Goal: Find specific page/section: Find specific page/section

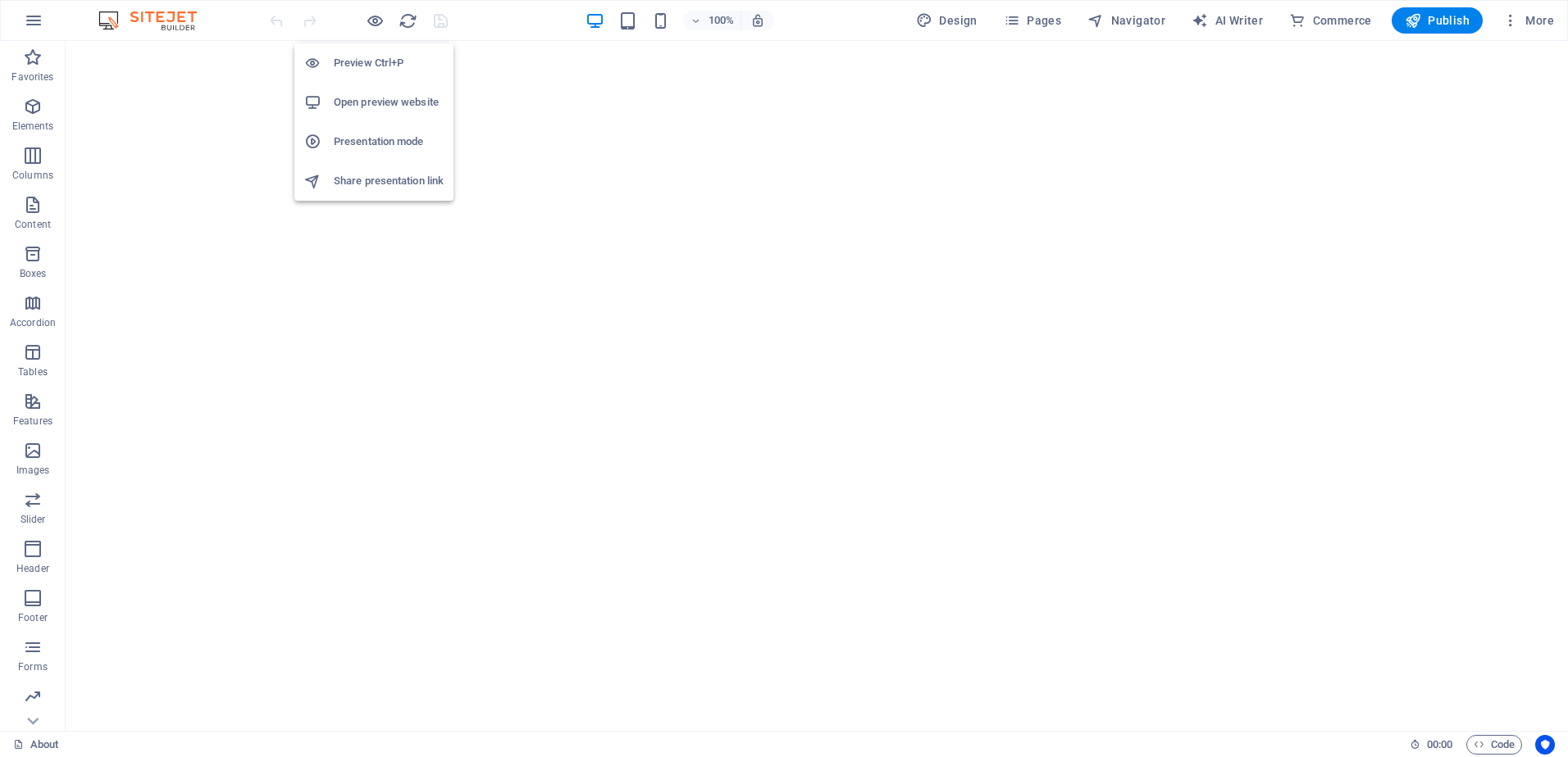
click at [376, 67] on h6 "Preview Ctrl+P" at bounding box center [388, 63] width 110 height 20
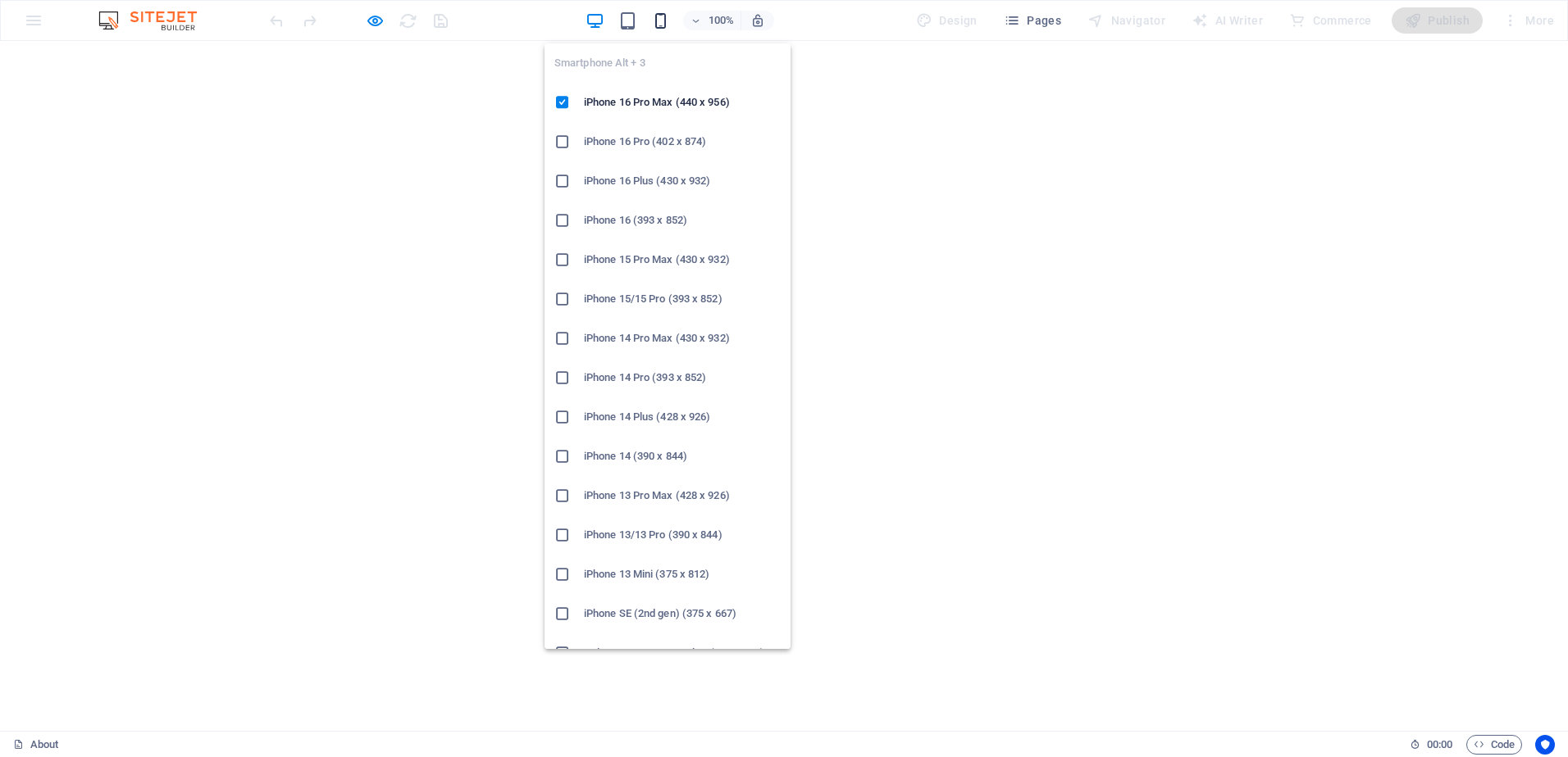
click at [655, 20] on icon "button" at bounding box center [660, 20] width 19 height 19
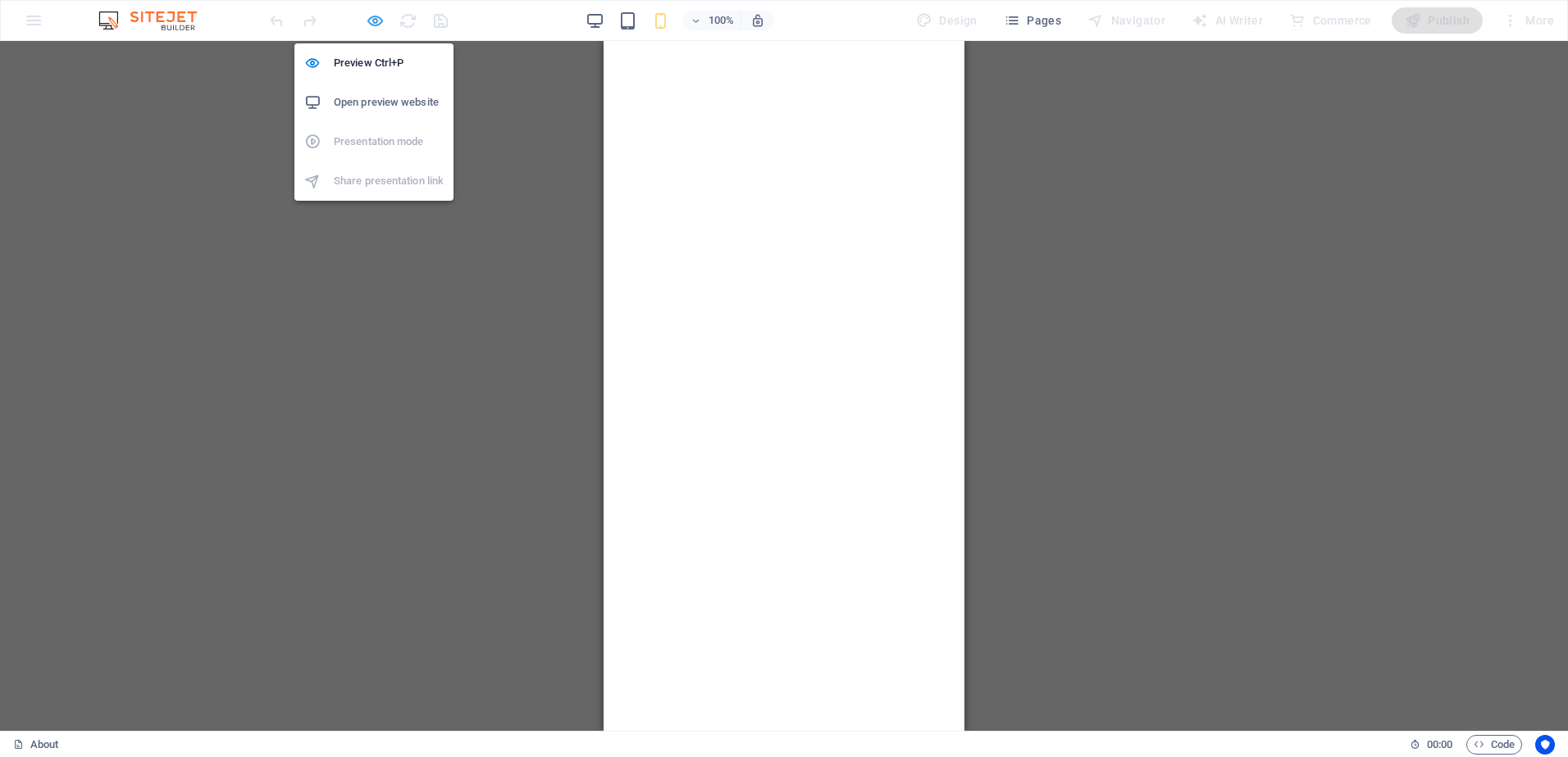
click at [381, 22] on icon "button" at bounding box center [375, 20] width 19 height 19
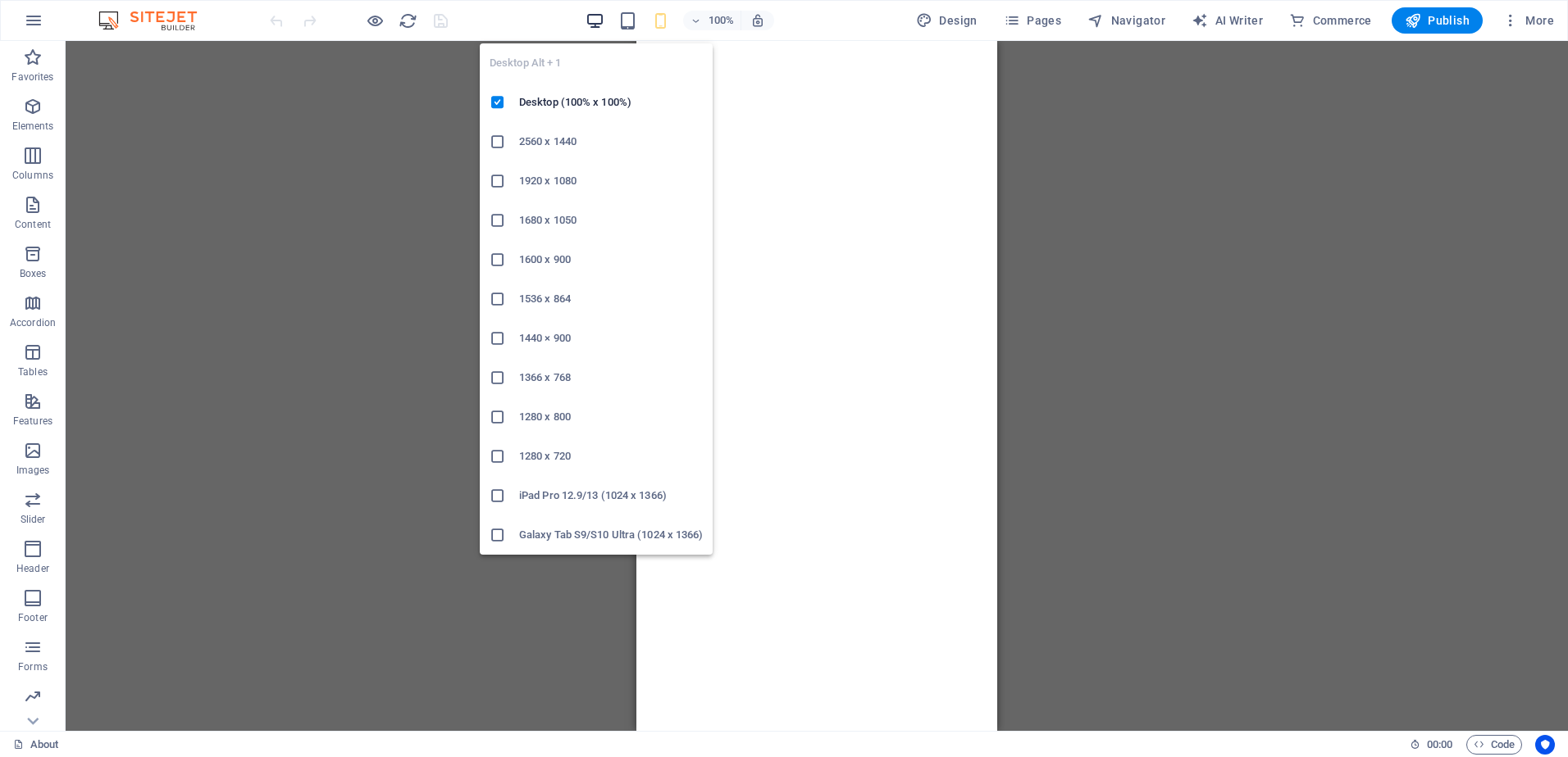
click at [591, 27] on icon "button" at bounding box center [595, 20] width 19 height 19
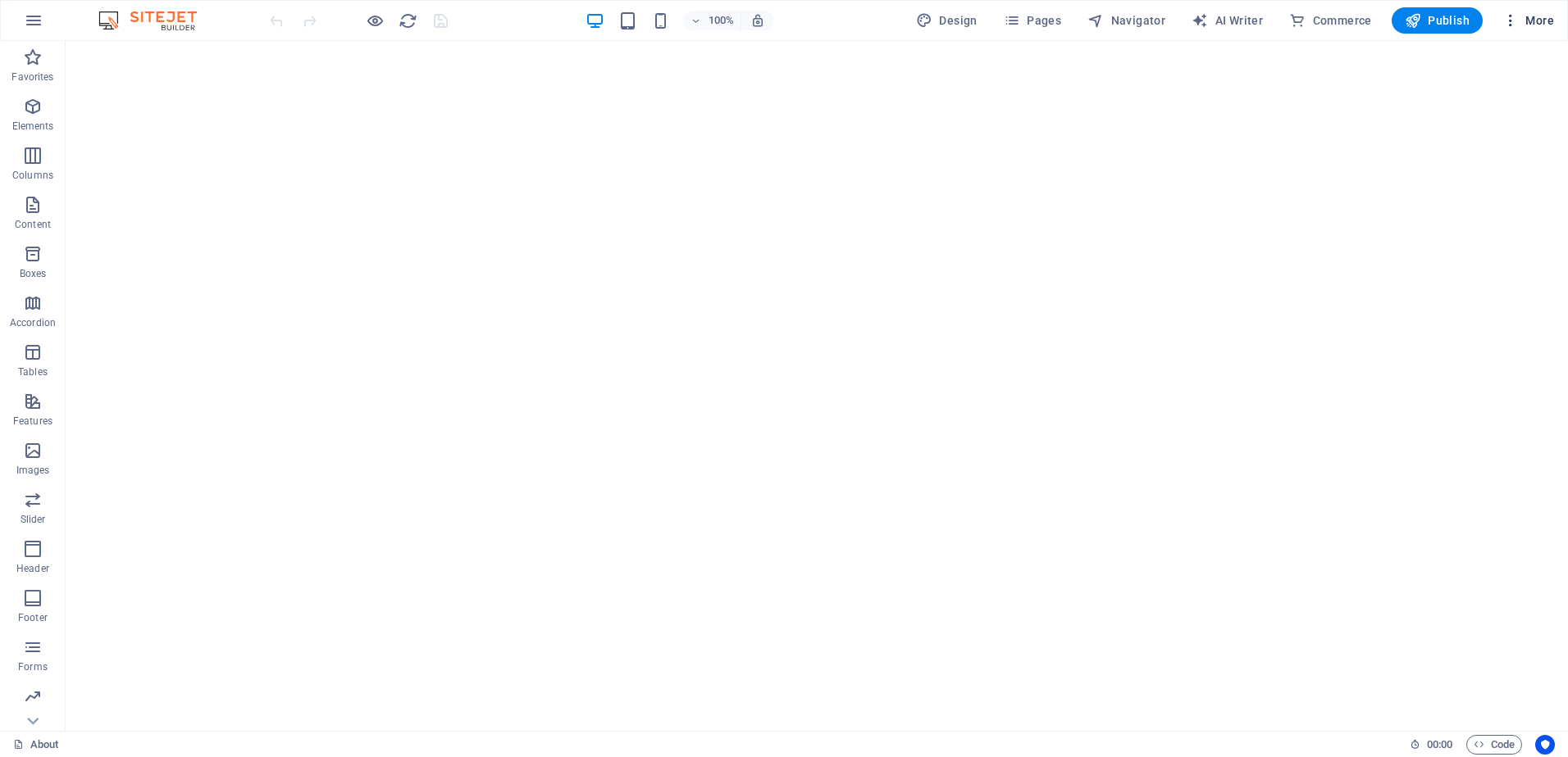
click at [1515, 24] on icon "button" at bounding box center [1510, 20] width 16 height 16
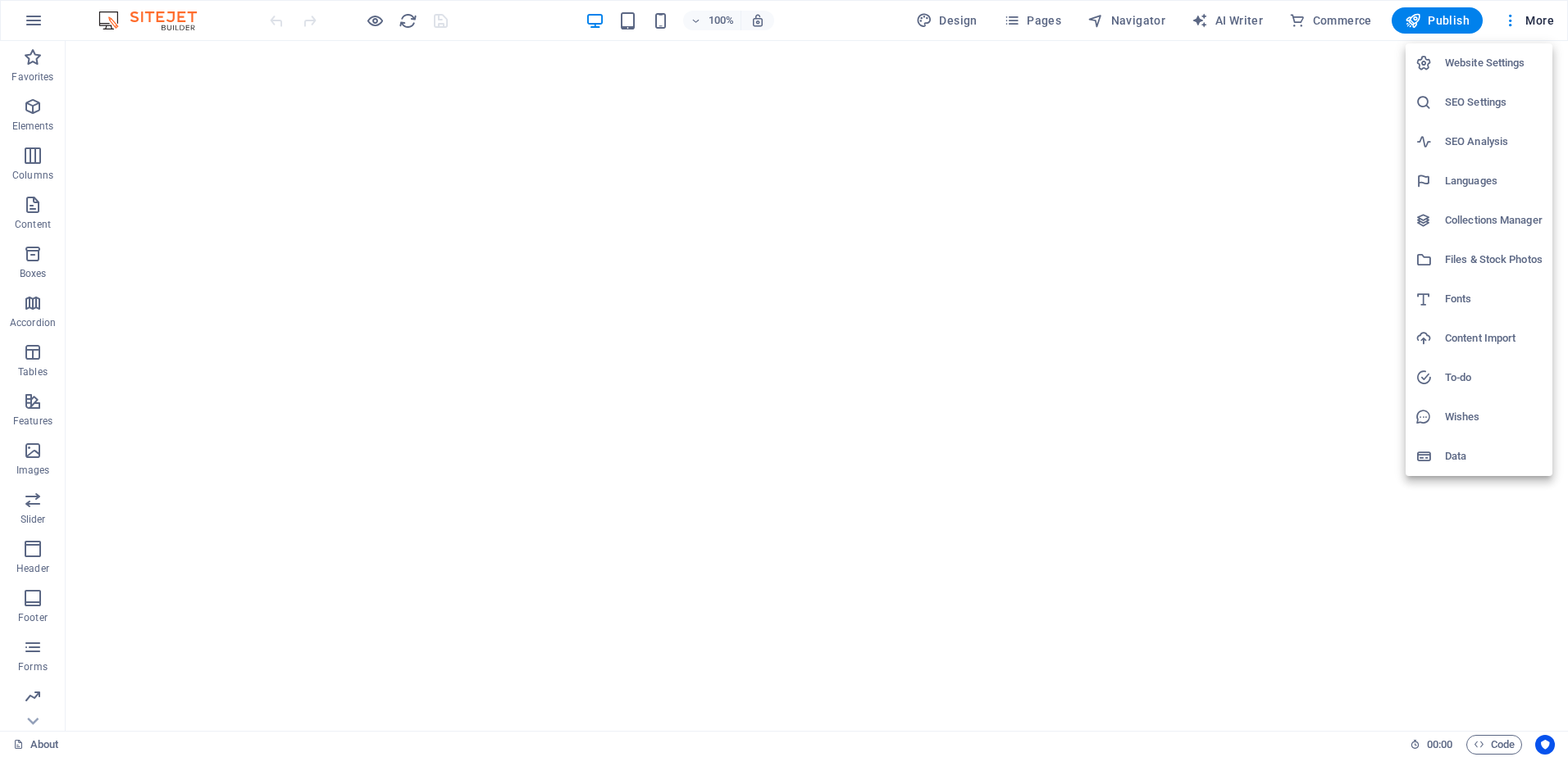
click at [1320, 185] on div at bounding box center [784, 378] width 1568 height 757
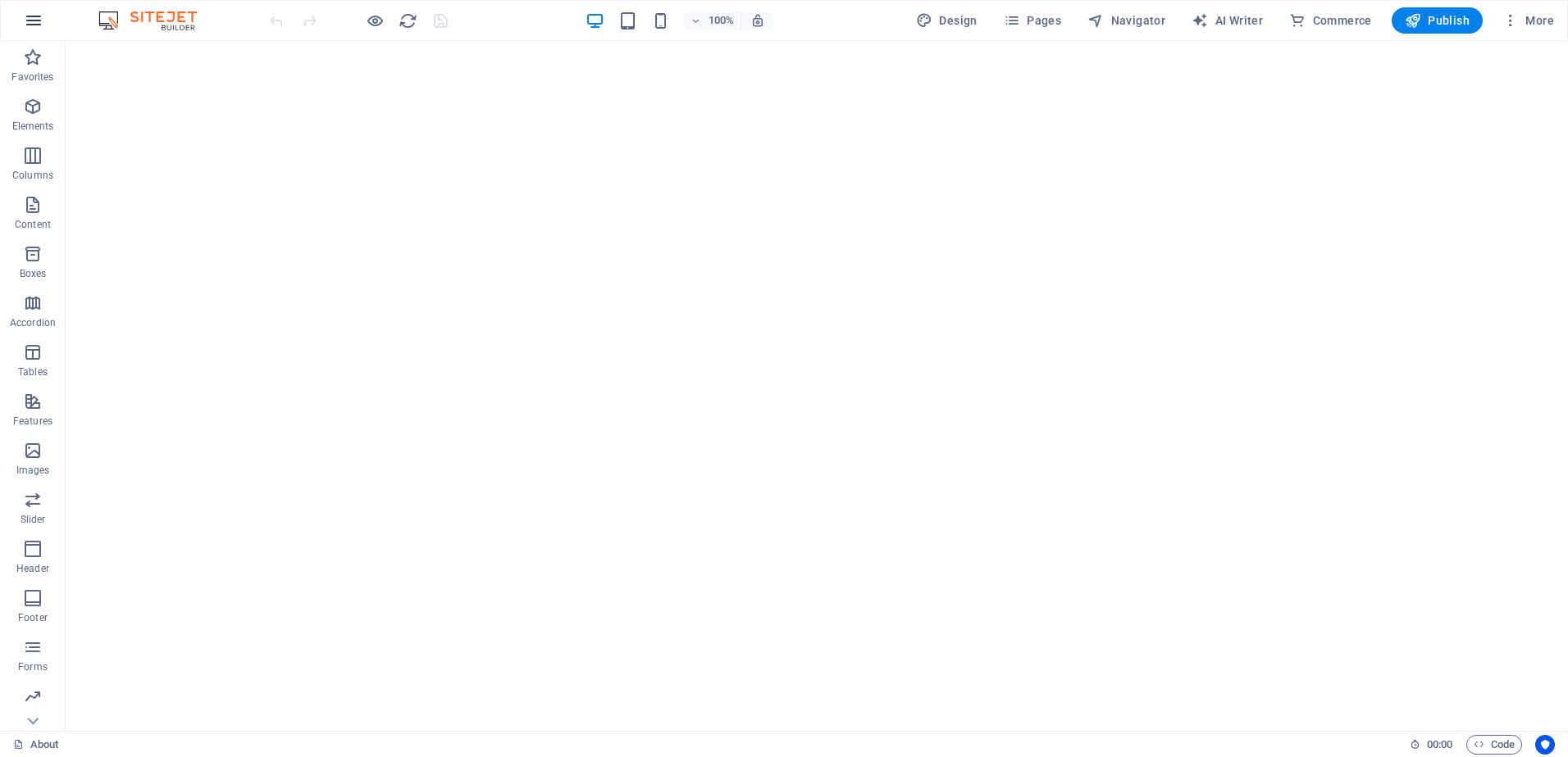
click at [32, 19] on icon "button" at bounding box center [33, 20] width 20 height 20
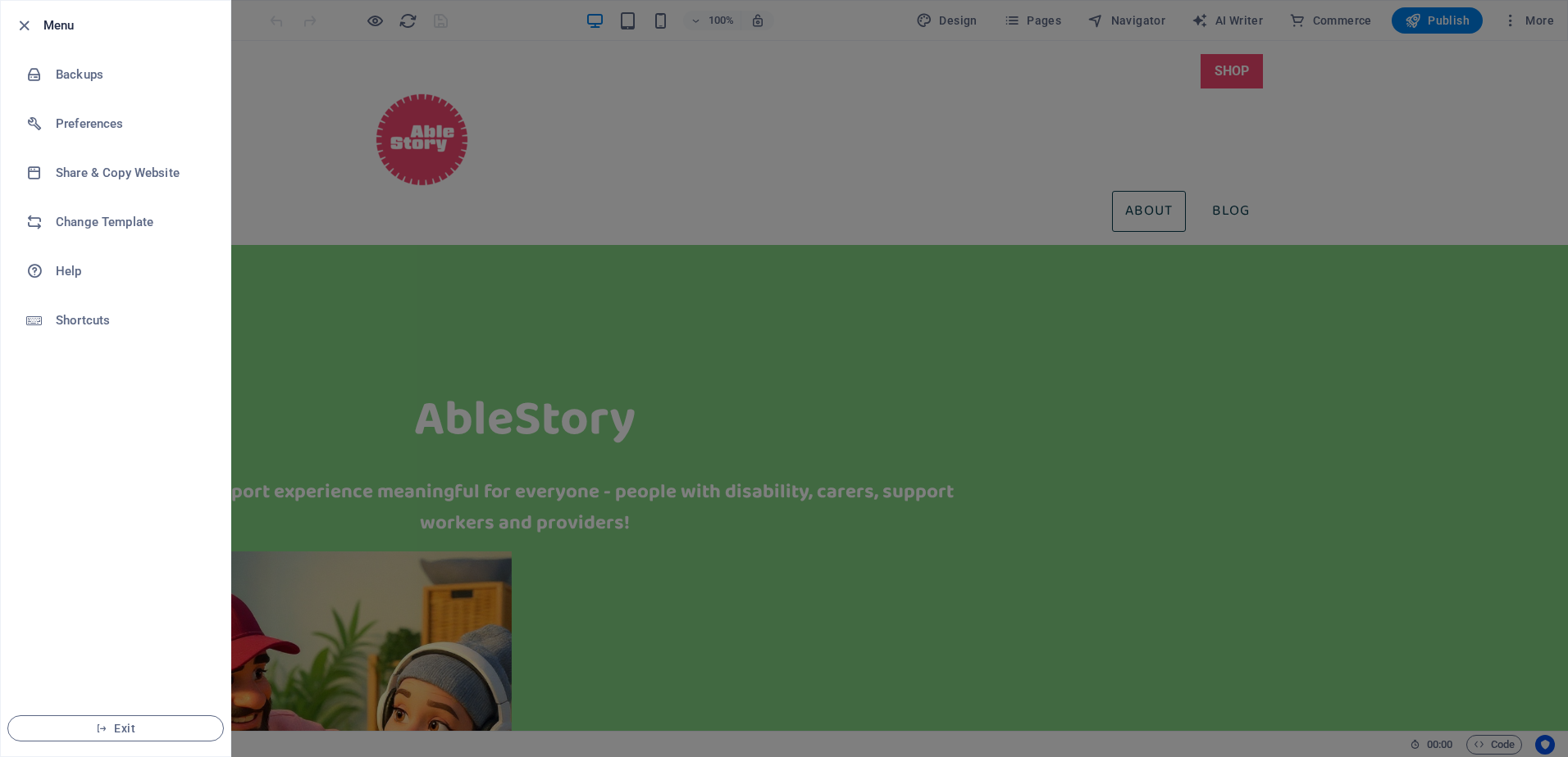
click at [1358, 128] on div at bounding box center [784, 378] width 1568 height 757
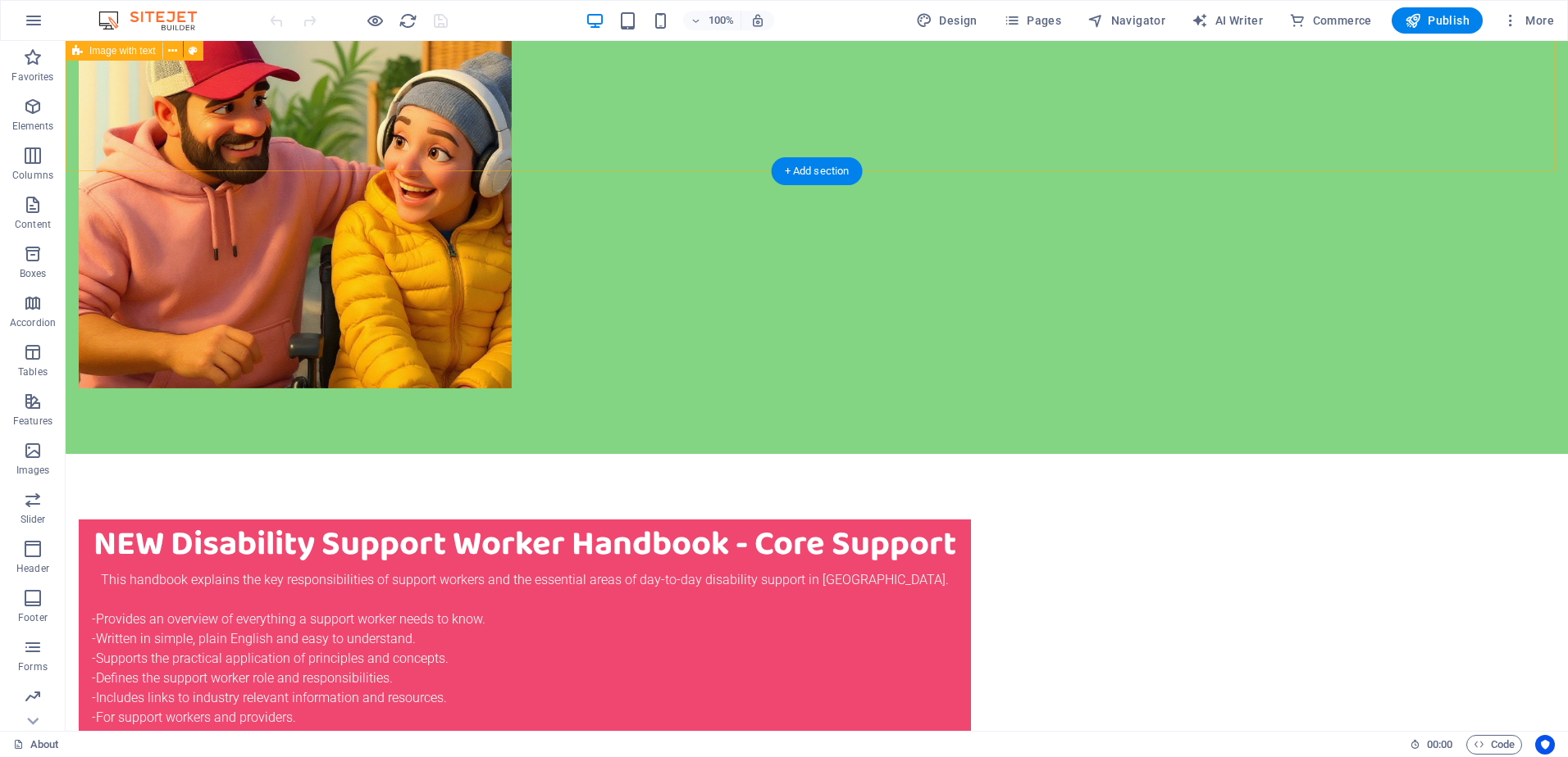
scroll to position [574, 0]
